Goal: Navigation & Orientation: Find specific page/section

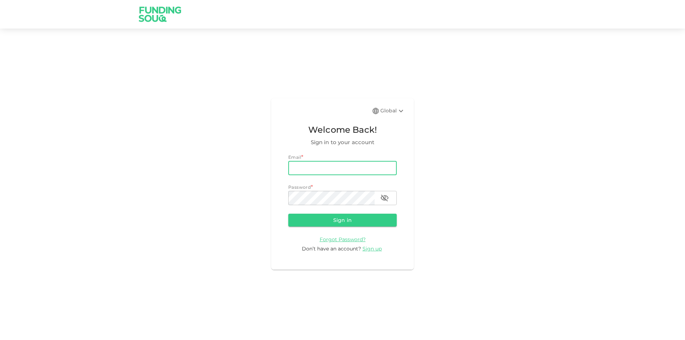
type input "hossam.elgoghail2@gmail.com"
click at [362, 221] on button "Sign in" at bounding box center [342, 220] width 108 height 13
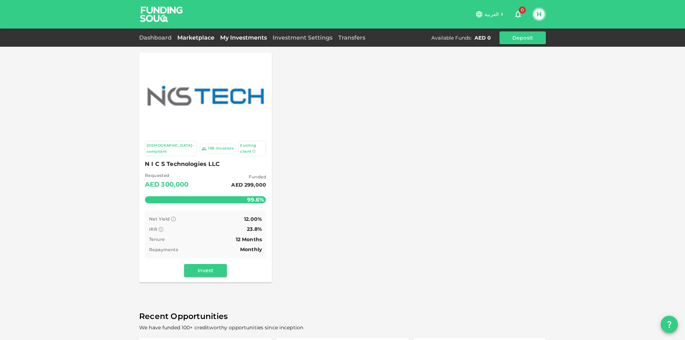
click at [237, 37] on link "My Investments" at bounding box center [243, 37] width 52 height 7
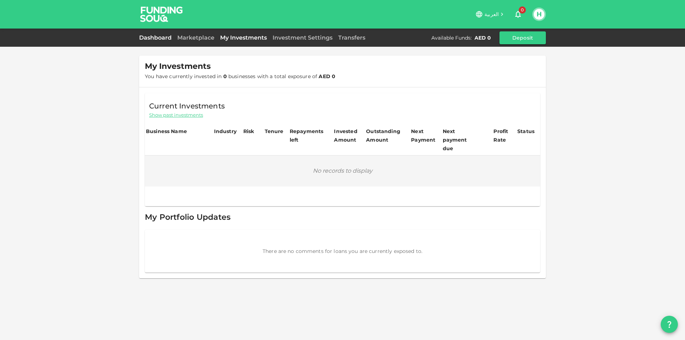
click at [152, 35] on link "Dashboard" at bounding box center [156, 37] width 35 height 7
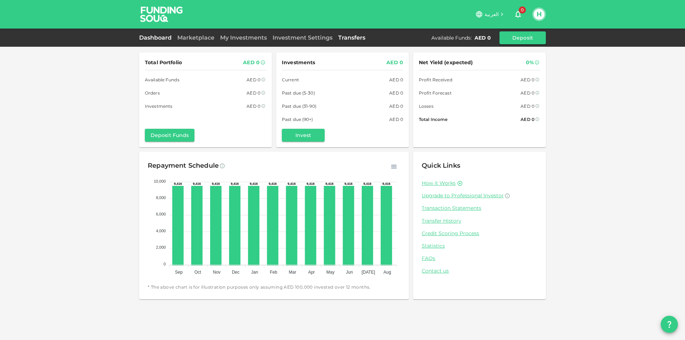
click at [349, 39] on link "Transfers" at bounding box center [351, 37] width 33 height 7
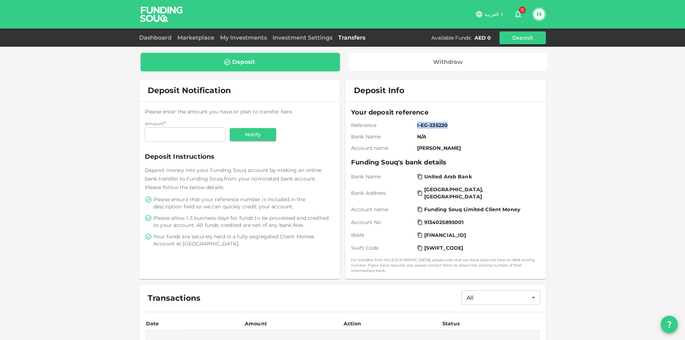
drag, startPoint x: 446, startPoint y: 124, endPoint x: 407, endPoint y: 127, distance: 39.3
click at [407, 127] on div "Reference I-EG-235220" at bounding box center [445, 125] width 189 height 7
click at [369, 127] on span "Reference" at bounding box center [382, 125] width 63 height 7
drag, startPoint x: 414, startPoint y: 123, endPoint x: 462, endPoint y: 165, distance: 63.5
click at [462, 165] on div "Your deposit reference Reference I-EG-235220 Bank Name N/A Account name Hossam …" at bounding box center [445, 190] width 189 height 166
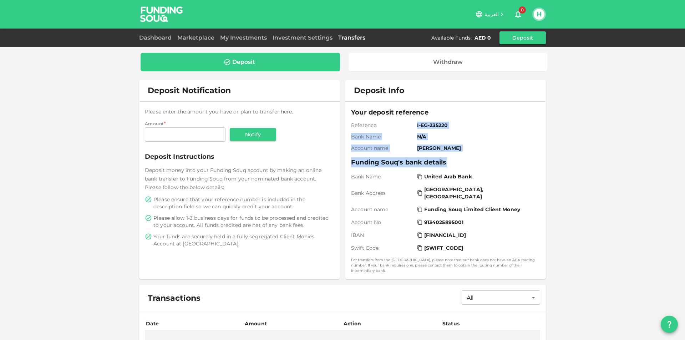
click at [504, 124] on span "I-EG-235220" at bounding box center [477, 125] width 120 height 7
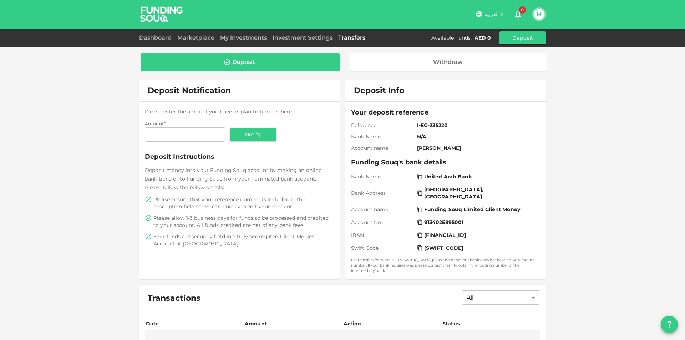
scroll to position [68, 0]
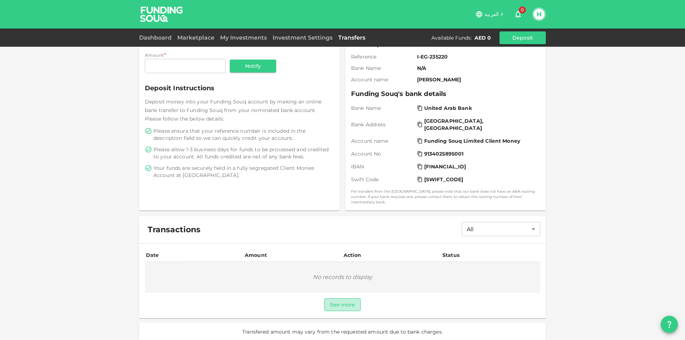
click at [343, 300] on button "See more" at bounding box center [342, 304] width 37 height 13
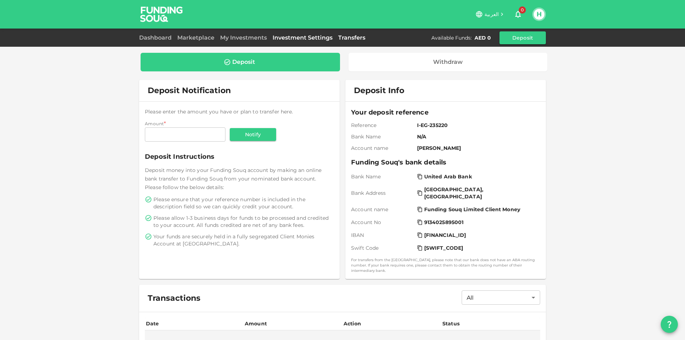
click at [329, 36] on link "Investment Settings" at bounding box center [303, 37] width 66 height 7
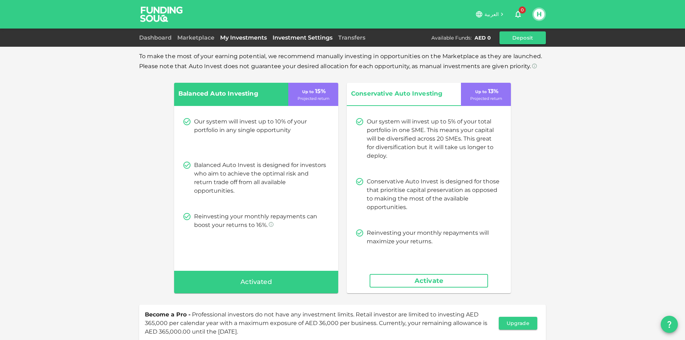
click at [245, 39] on link "My Investments" at bounding box center [243, 37] width 52 height 7
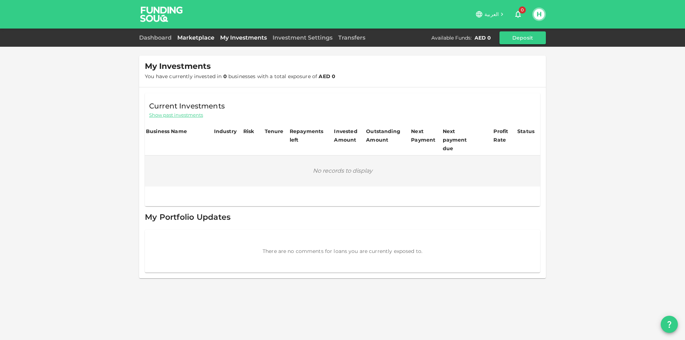
click at [200, 35] on link "Marketplace" at bounding box center [195, 37] width 43 height 7
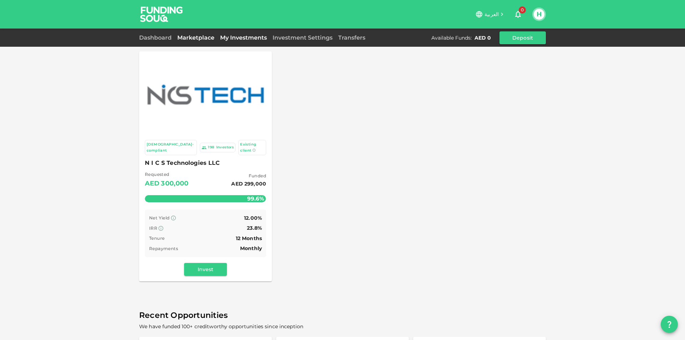
click at [237, 35] on link "My Investments" at bounding box center [243, 37] width 52 height 7
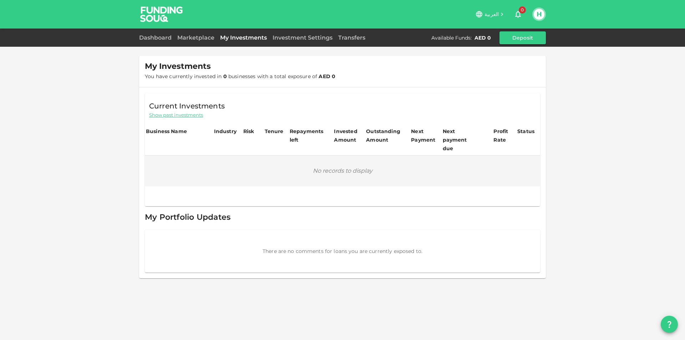
click at [186, 115] on span "Show past investments" at bounding box center [176, 115] width 54 height 7
click at [159, 39] on link "Dashboard" at bounding box center [156, 37] width 35 height 7
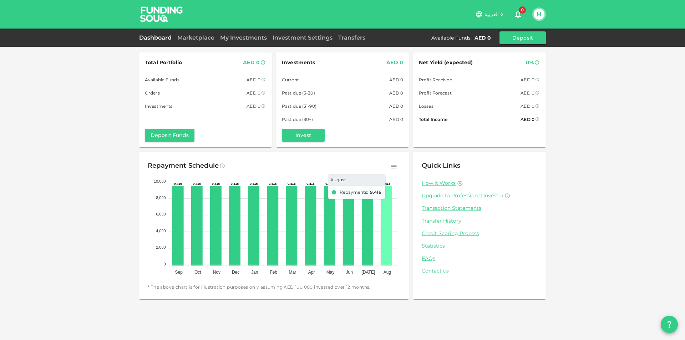
click at [382, 223] on icon at bounding box center [387, 226] width 10 height 78
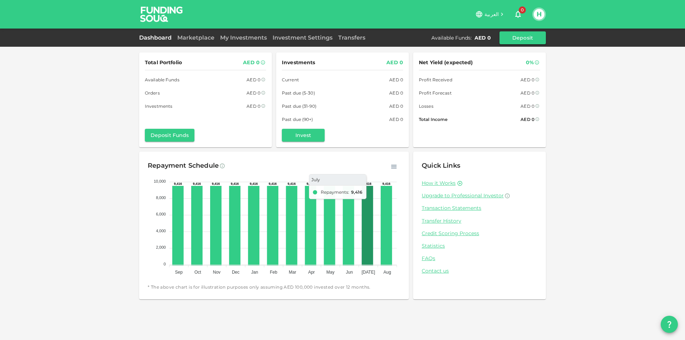
click at [365, 214] on icon at bounding box center [367, 226] width 10 height 78
click at [164, 14] on img at bounding box center [162, 14] width 54 height 28
